Goal: Communication & Community: Answer question/provide support

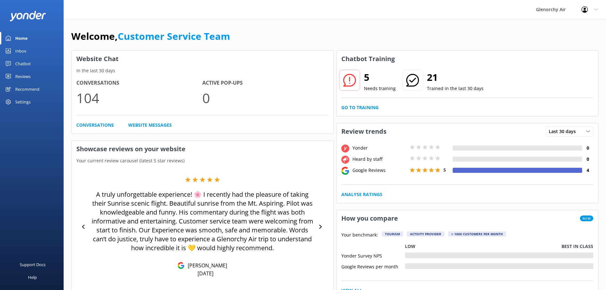
click at [16, 49] on div "Inbox" at bounding box center [20, 51] width 11 height 13
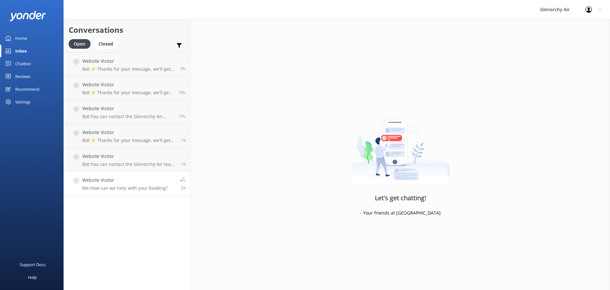
click at [136, 181] on h4 "Website Visitor" at bounding box center [125, 179] width 86 height 7
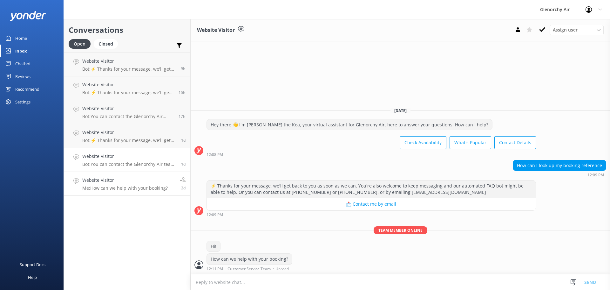
click at [120, 154] on h4 "Website Visitor" at bounding box center [129, 156] width 94 height 7
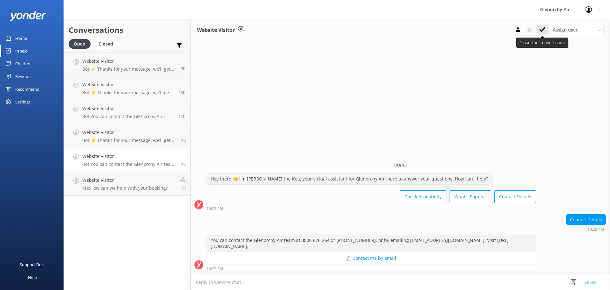
click at [540, 30] on use at bounding box center [542, 29] width 6 height 5
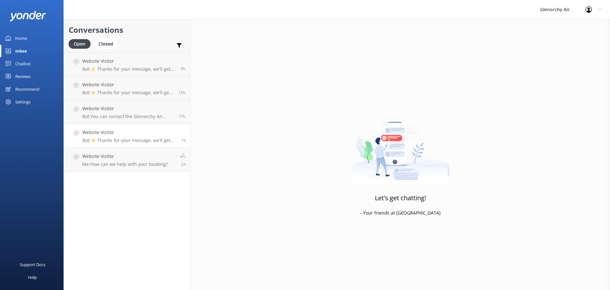
click at [121, 137] on div "Website Visitor Bot: ⚡ Thanks for your message, we'll get back to you as soon a…" at bounding box center [129, 136] width 94 height 14
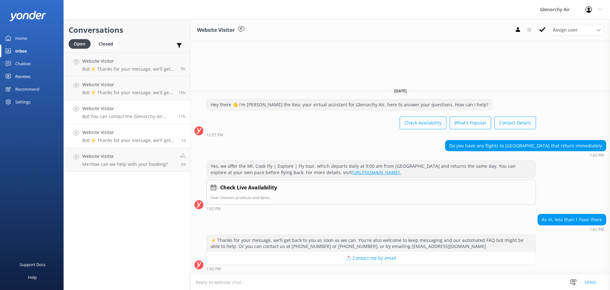
click at [127, 105] on h4 "Website Visitor" at bounding box center [128, 108] width 92 height 7
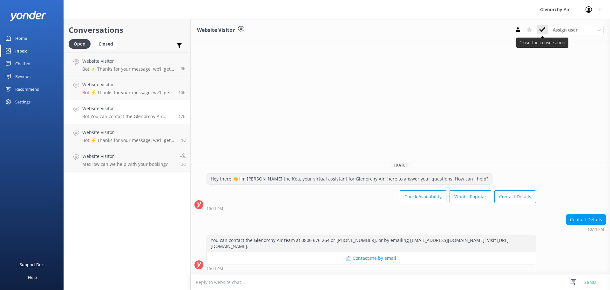
click at [542, 29] on icon at bounding box center [542, 29] width 6 height 6
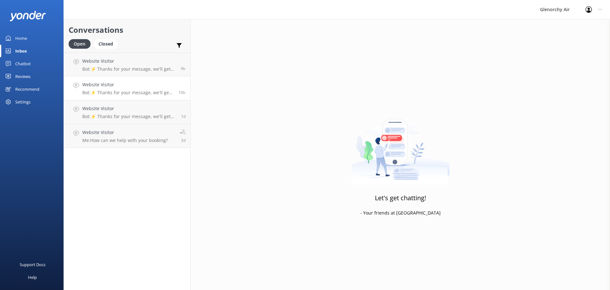
click at [134, 91] on p "Bot: ⚡ Thanks for your message, we'll get back to you as soon as we can. You're…" at bounding box center [128, 93] width 92 height 6
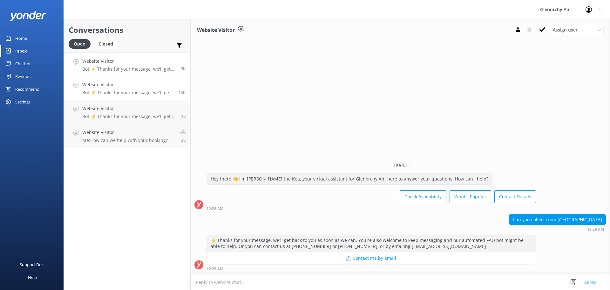
click at [147, 67] on p "Bot: ⚡ Thanks for your message, we'll get back to you as soon as we can. You're…" at bounding box center [129, 69] width 94 height 6
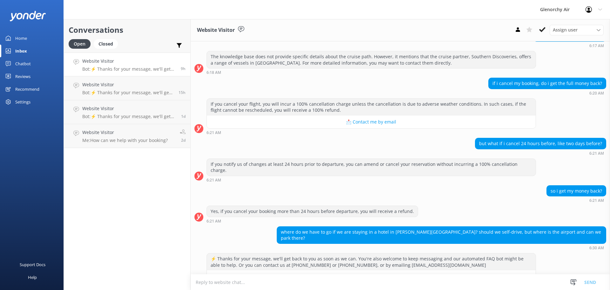
scroll to position [122, 0]
